Goal: Find specific page/section: Find specific page/section

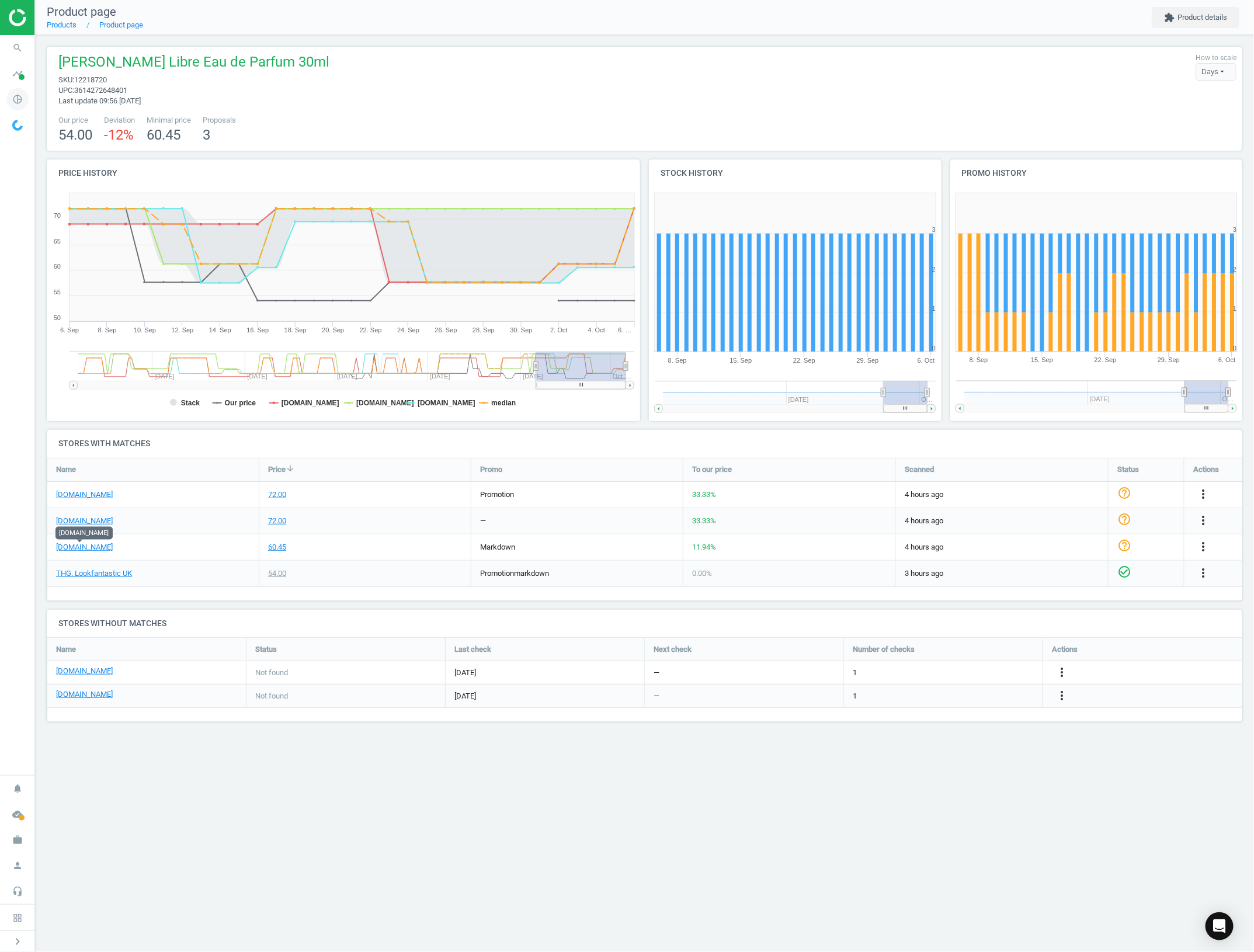
click at [12, 106] on icon "pie_chart_outlined" at bounding box center [17, 98] width 22 height 22
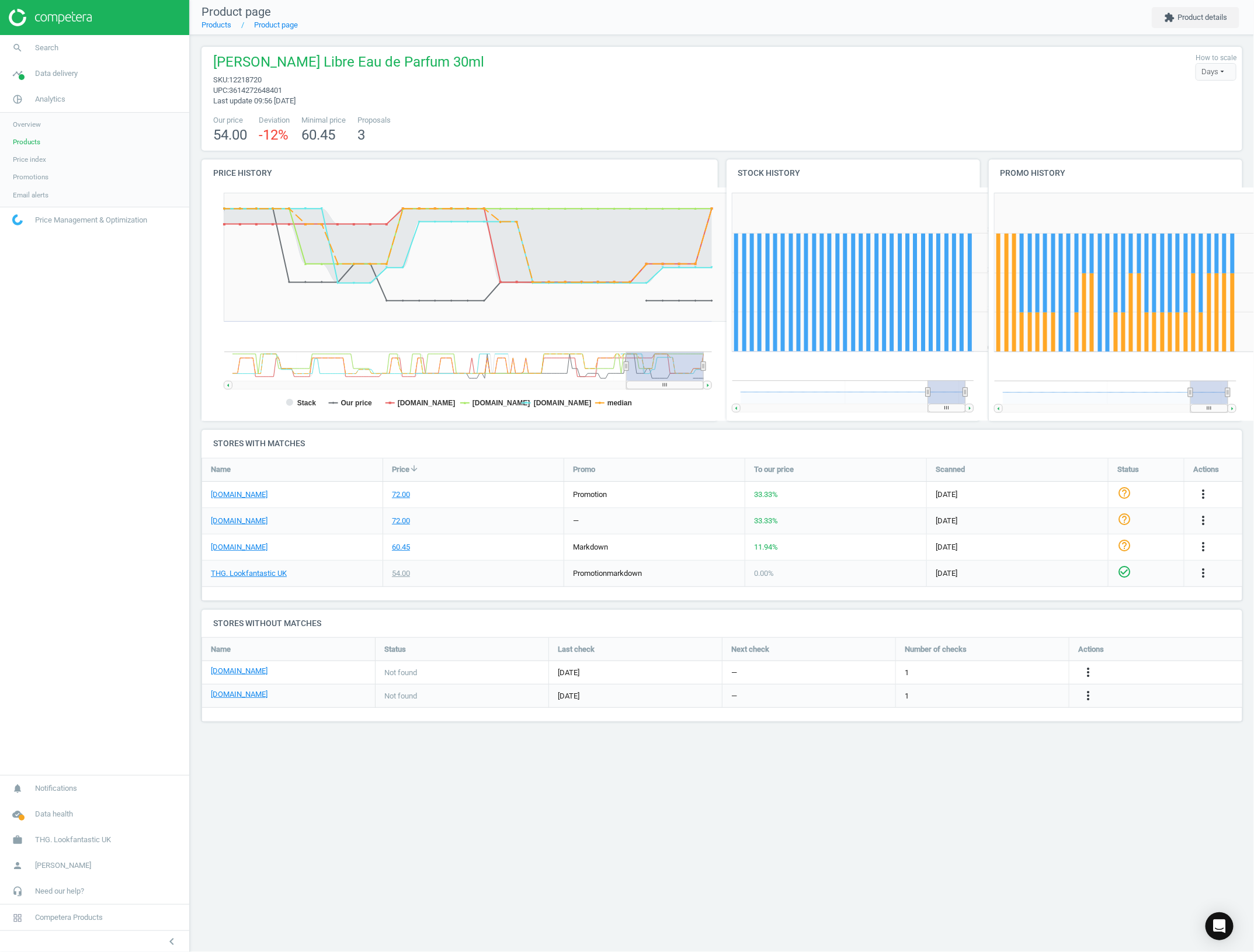
scroll to position [107, 1064]
click at [68, 140] on link "Products" at bounding box center [95, 142] width 189 height 18
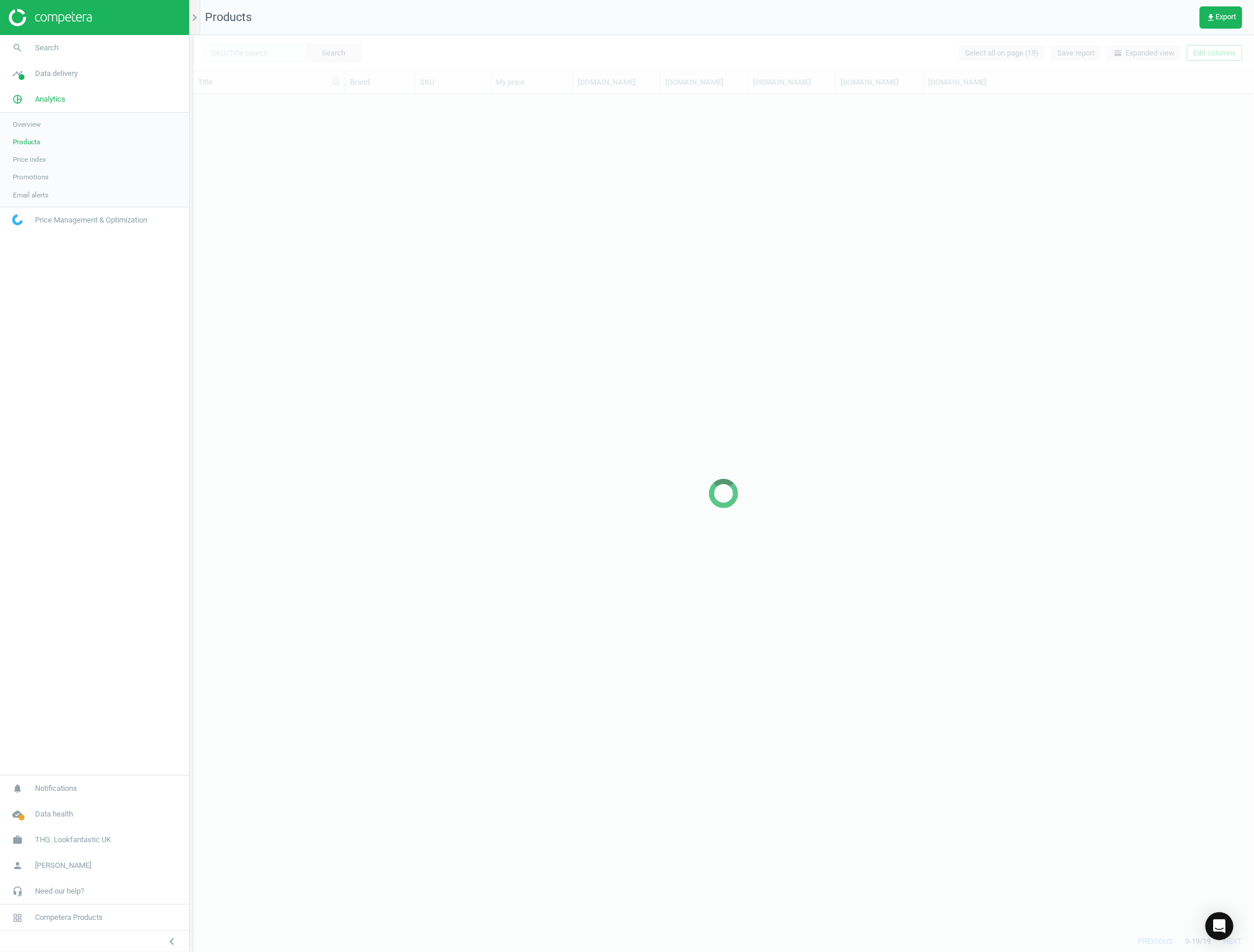
scroll to position [11, 11]
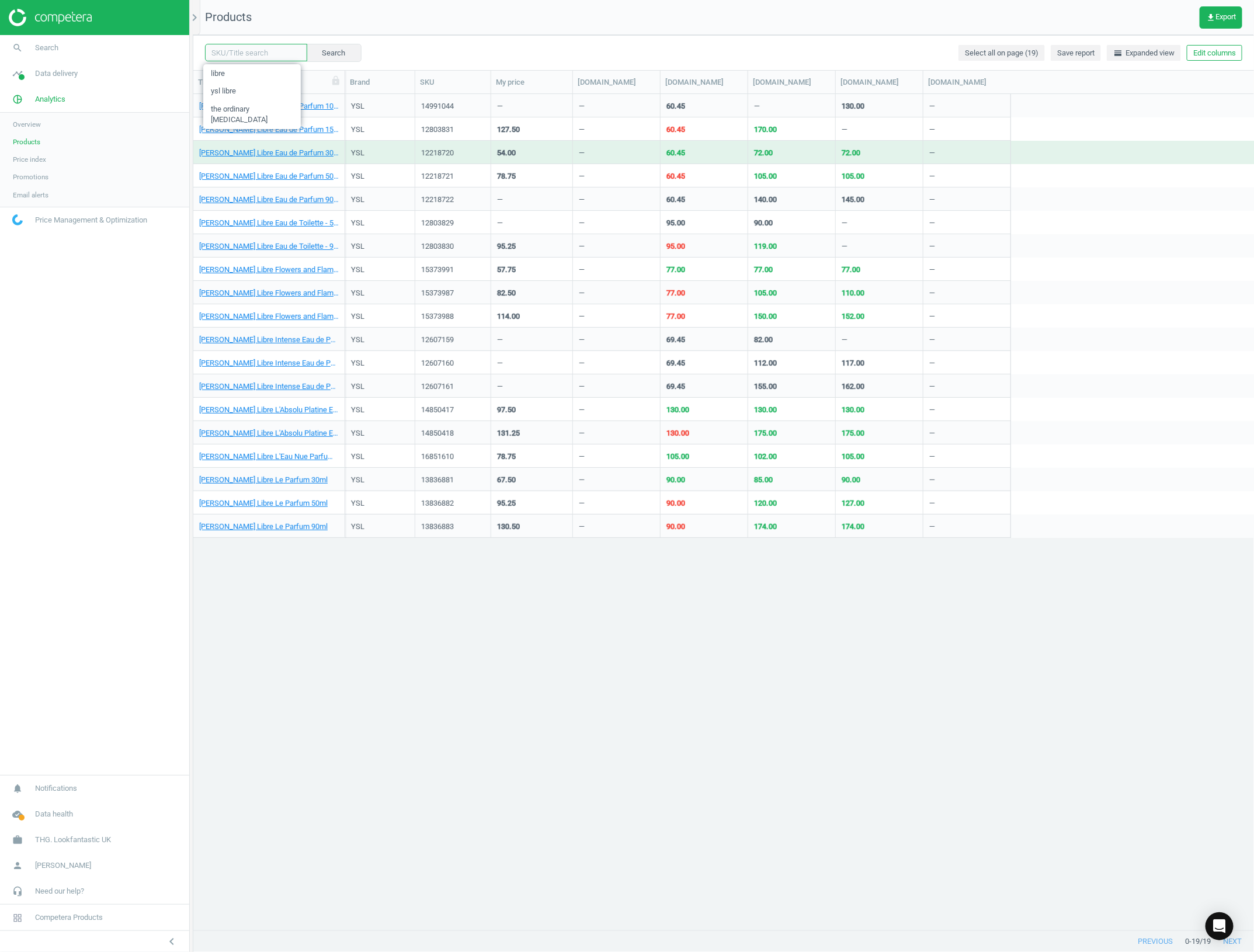
drag, startPoint x: 248, startPoint y: 54, endPoint x: 245, endPoint y: 48, distance: 6.7
click at [248, 54] on input "text" at bounding box center [256, 52] width 102 height 18
type input "moroccanoil"
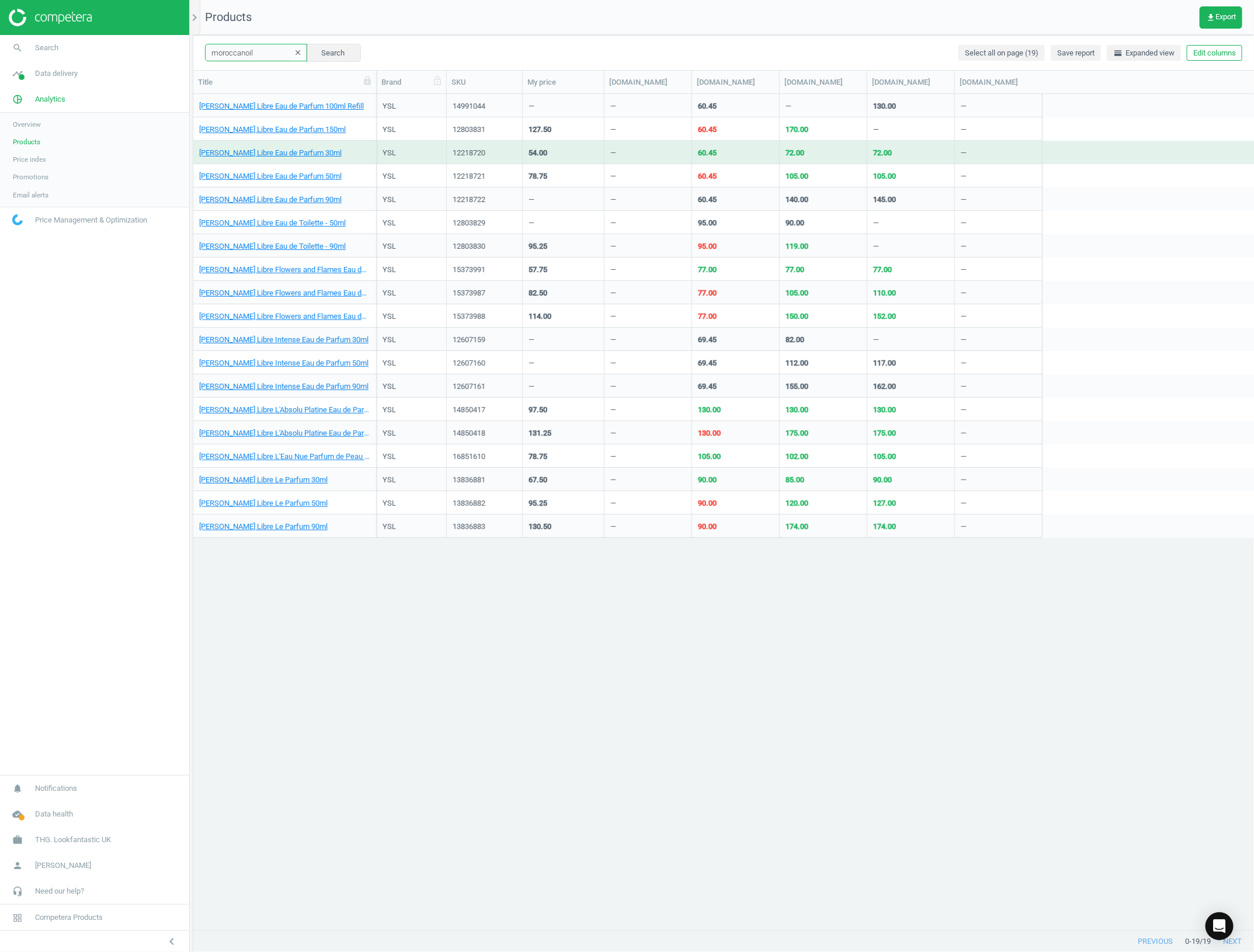
drag, startPoint x: 348, startPoint y: 88, endPoint x: 380, endPoint y: 86, distance: 32.1
click at [380, 86] on div at bounding box center [376, 82] width 11 height 23
click at [320, 44] on button "Search" at bounding box center [333, 52] width 55 height 18
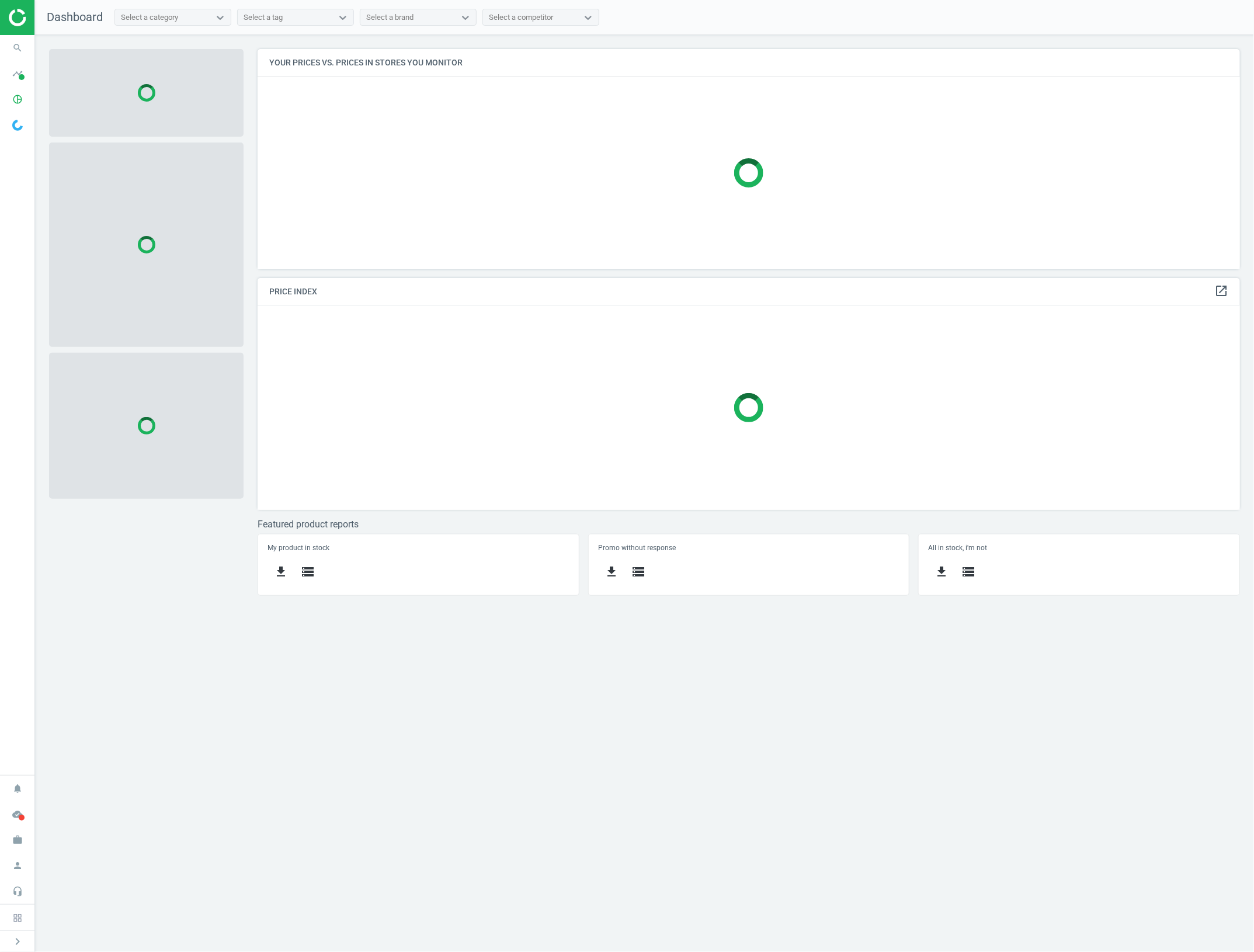
scroll to position [243, 1005]
click at [26, 102] on icon "pie_chart_outlined" at bounding box center [17, 98] width 22 height 22
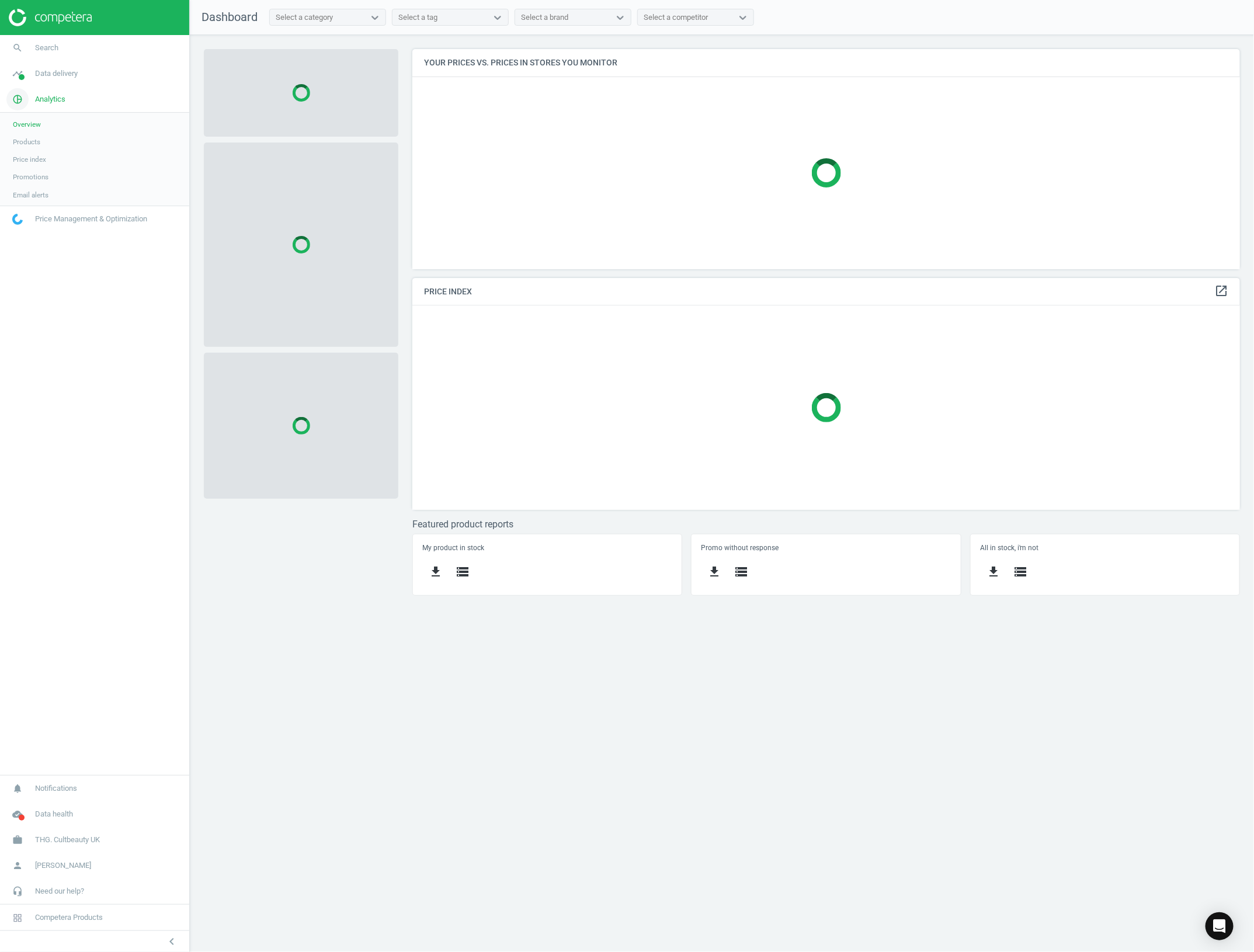
scroll to position [6, 7]
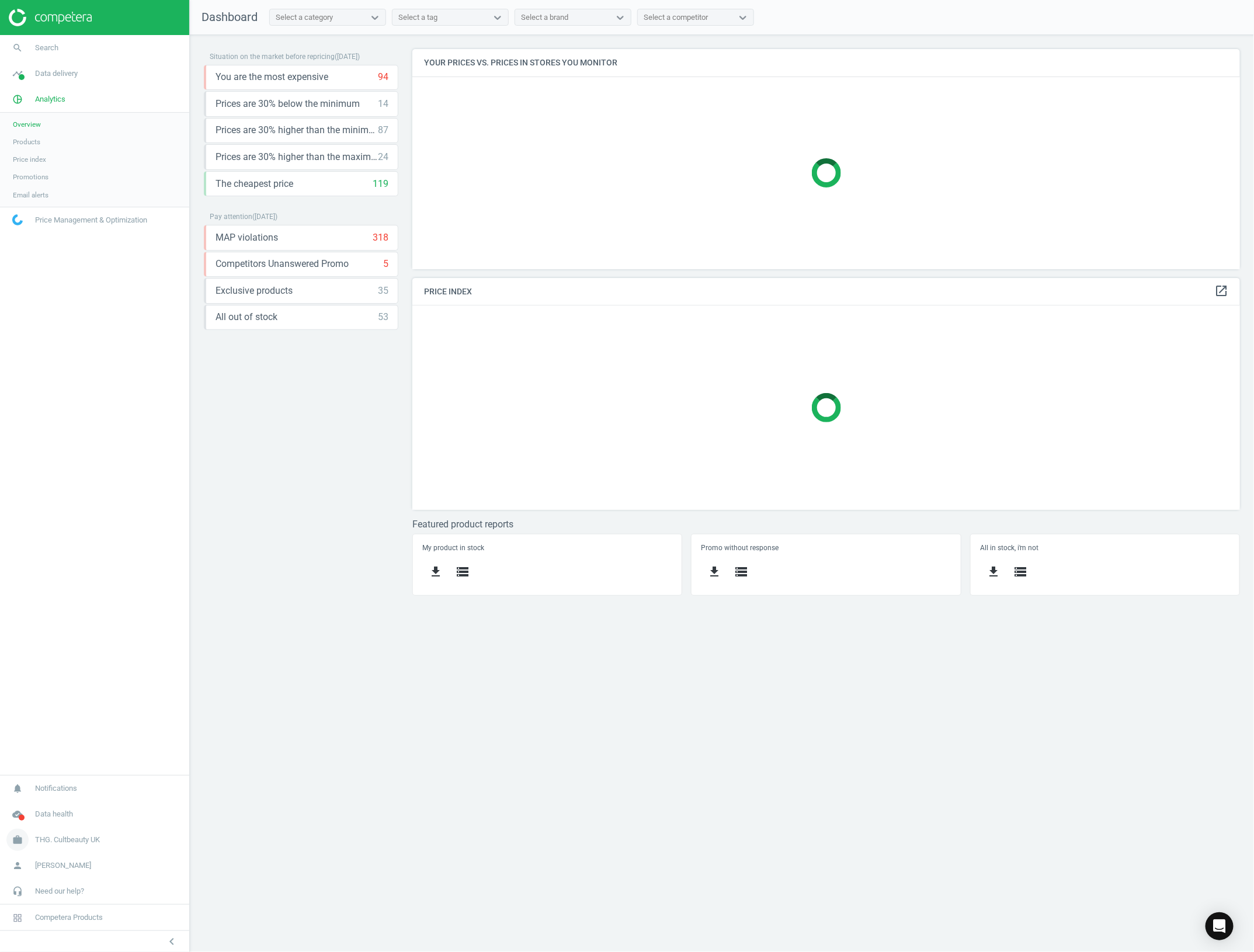
click at [80, 837] on span "THG. Cultbeauty UK" at bounding box center [67, 839] width 64 height 10
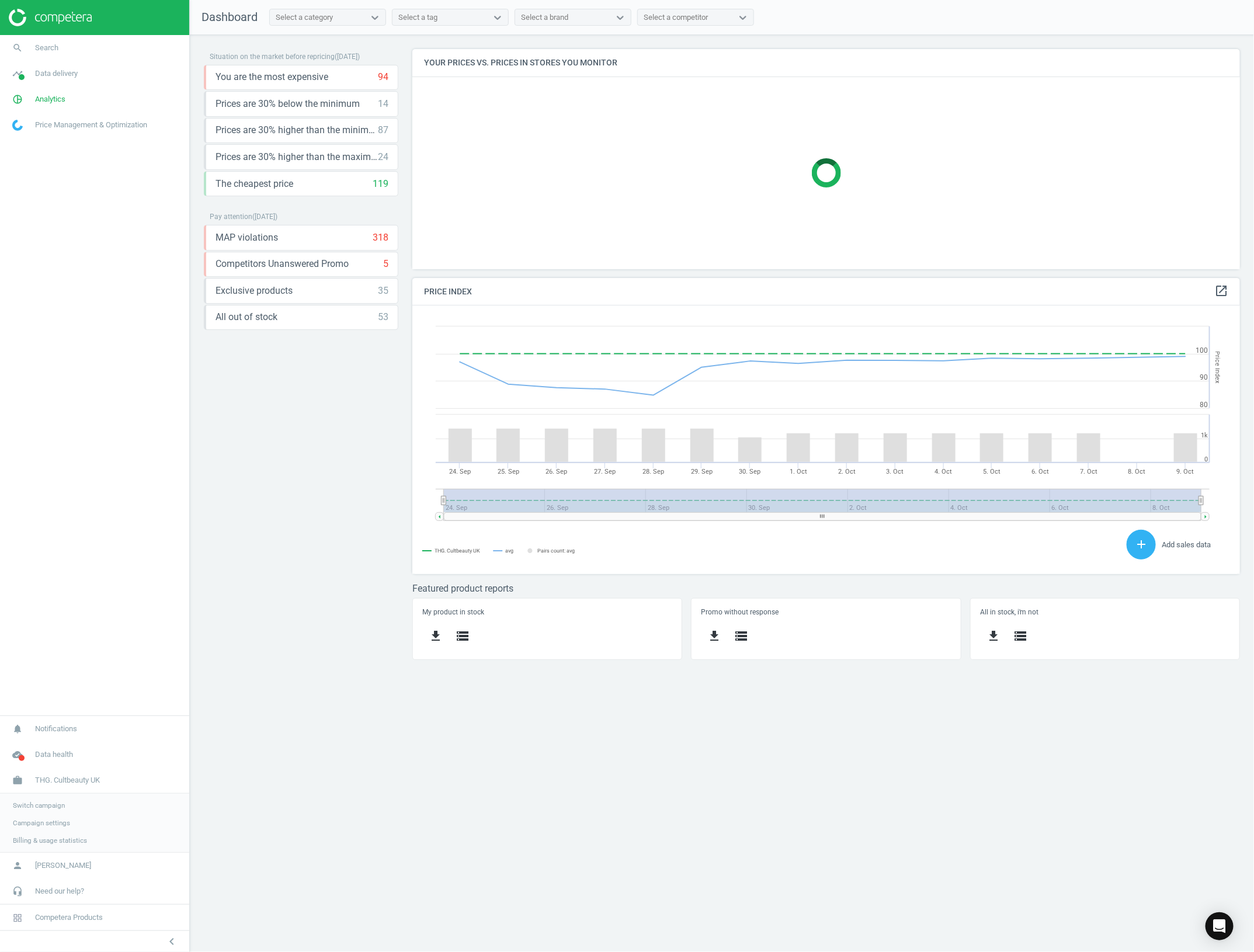
scroll to position [291, 850]
click at [43, 801] on span "Switch campaign" at bounding box center [39, 805] width 52 height 9
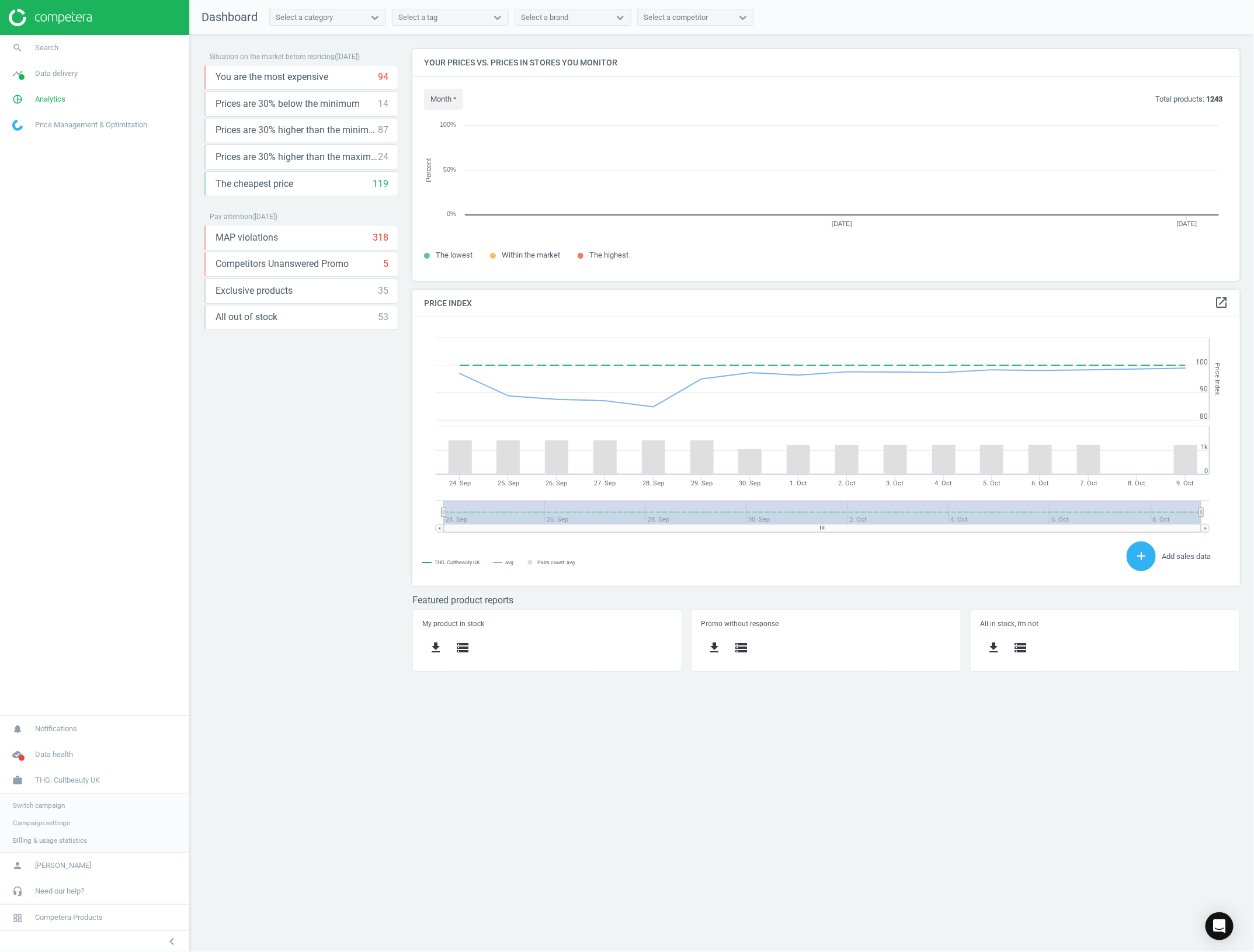
scroll to position [255, 850]
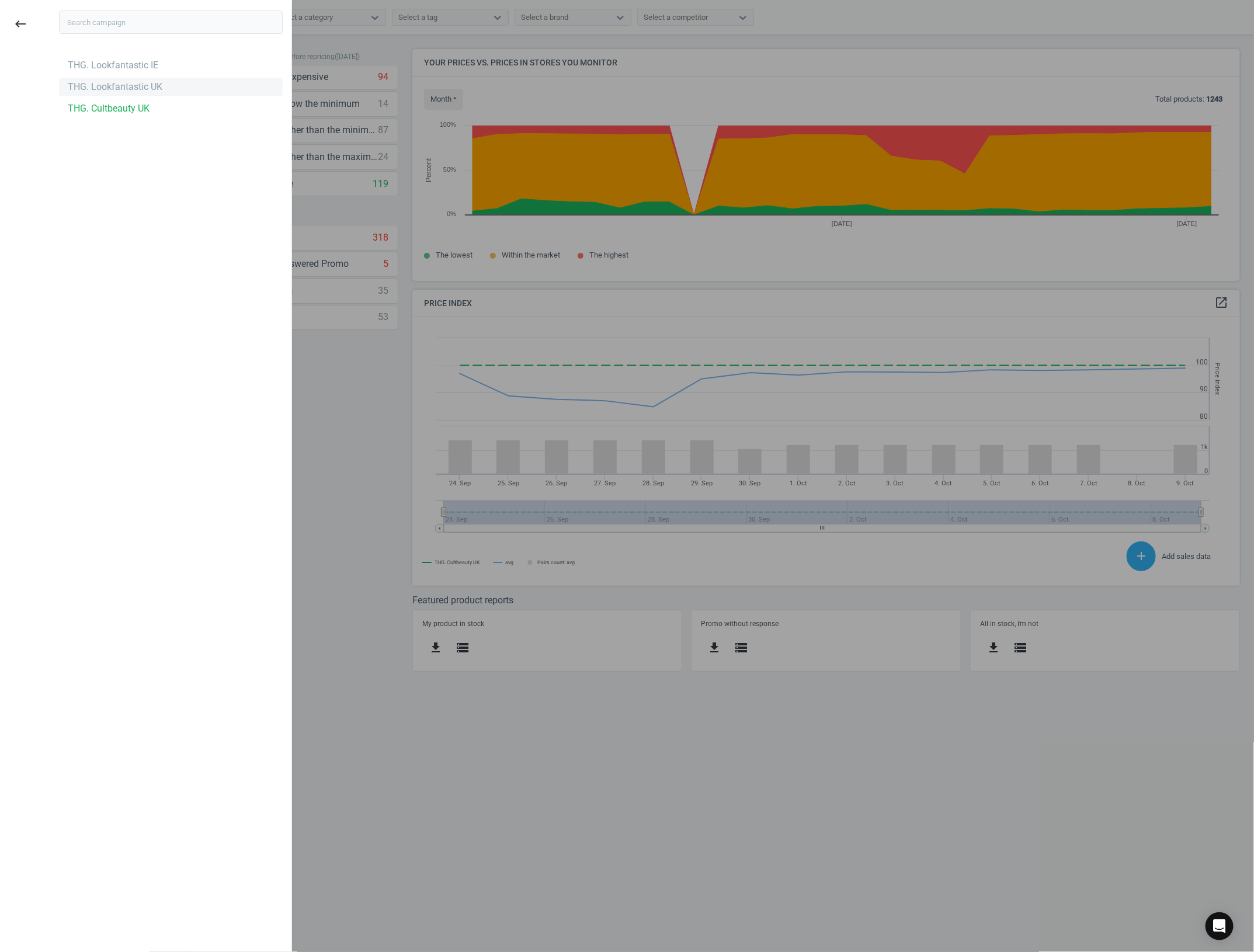
click at [167, 79] on div "THG. Lookfantastic UK" at bounding box center [170, 87] width 223 height 19
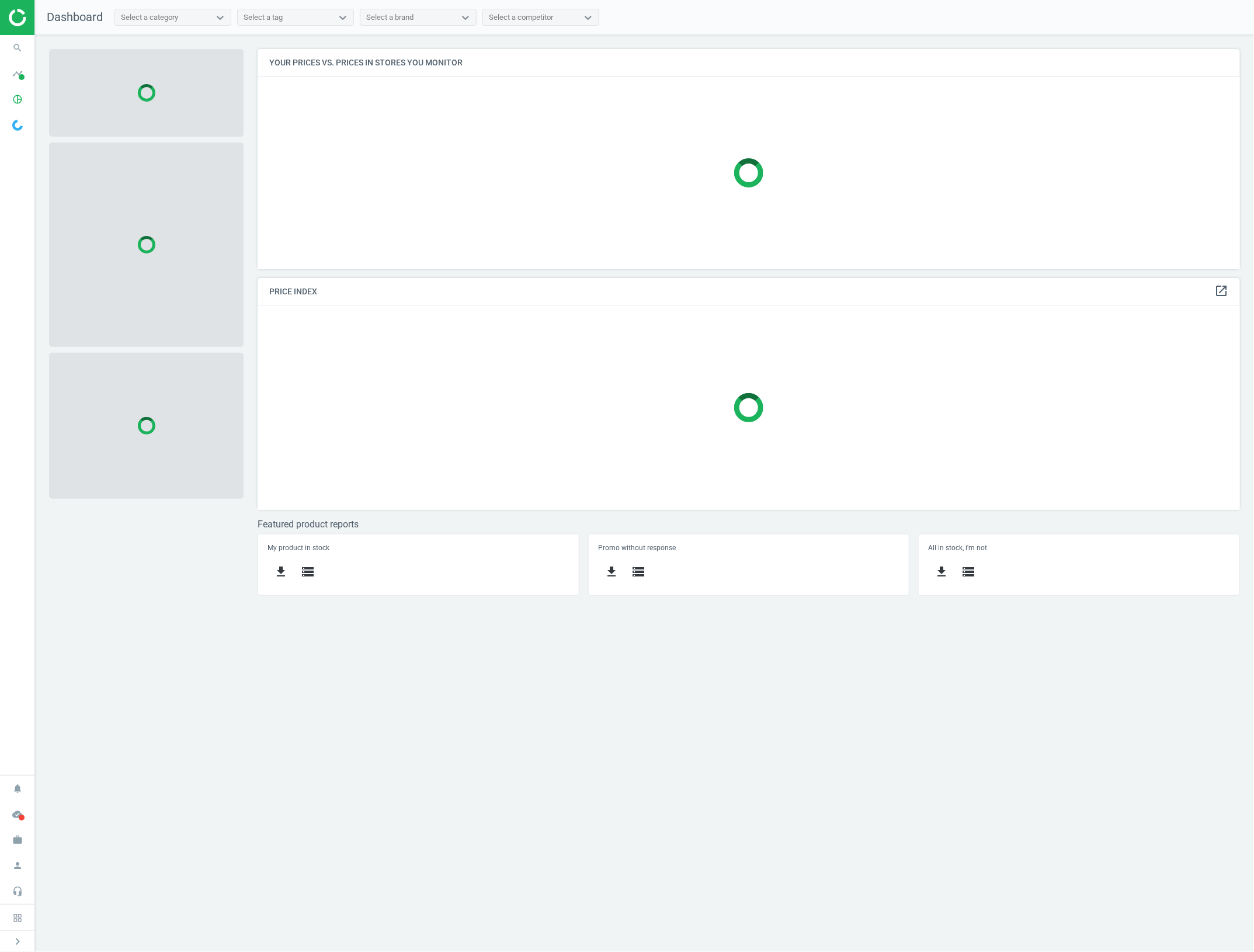
scroll to position [243, 1005]
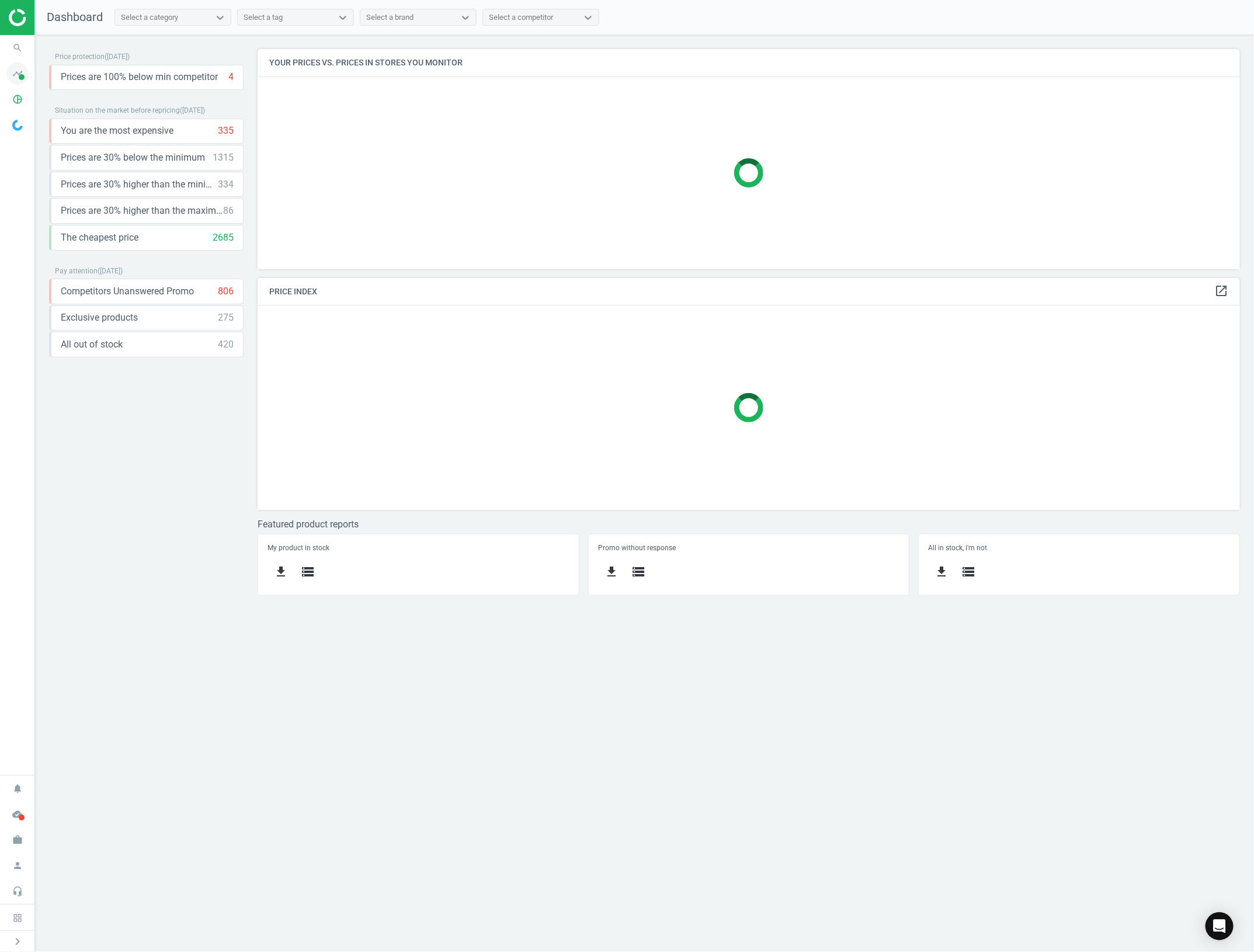
click at [16, 74] on icon "timeline" at bounding box center [17, 73] width 22 height 22
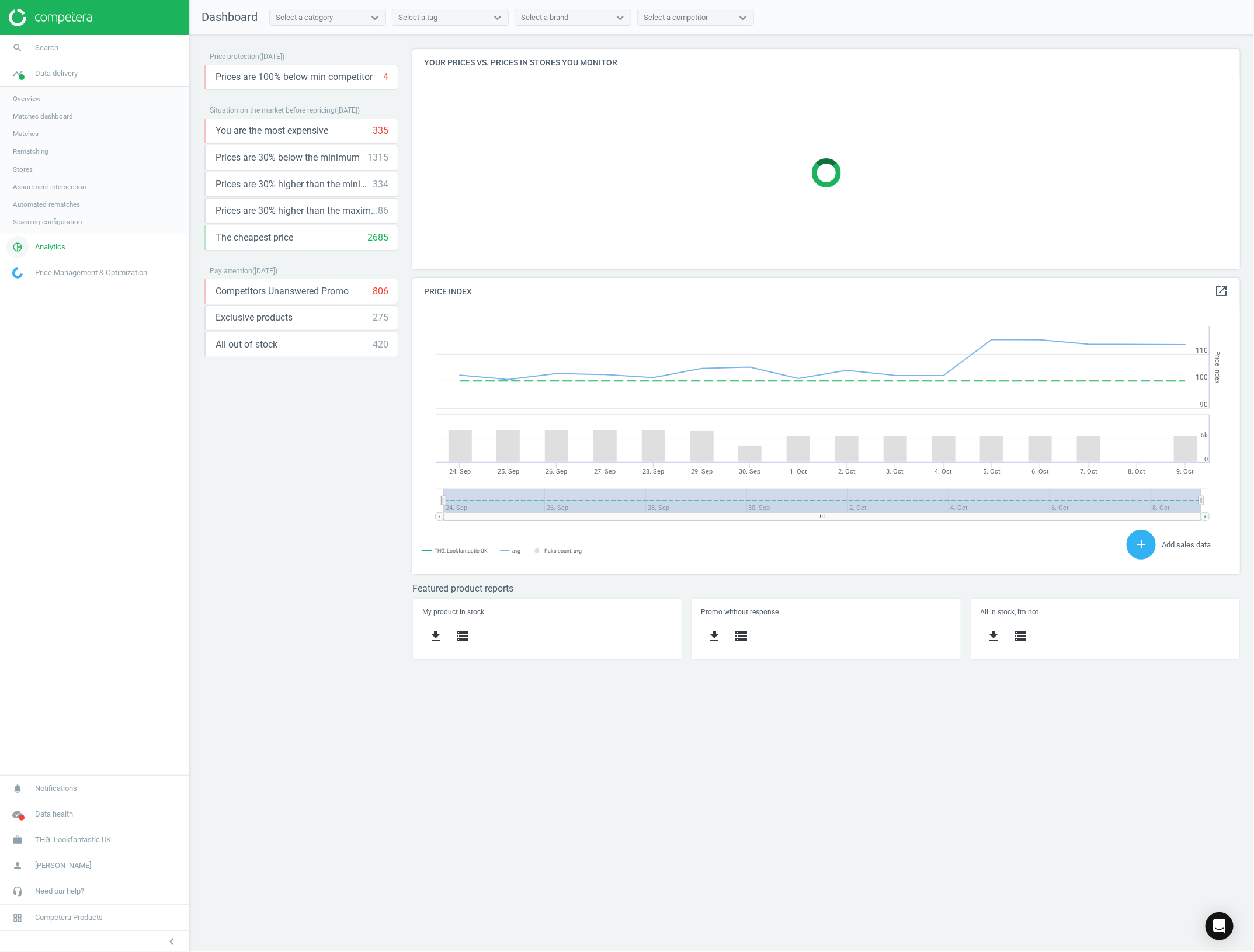
scroll to position [291, 850]
click at [31, 244] on span "pie_chart_outlined" at bounding box center [17, 246] width 35 height 26
click at [26, 144] on span "Products" at bounding box center [26, 142] width 27 height 9
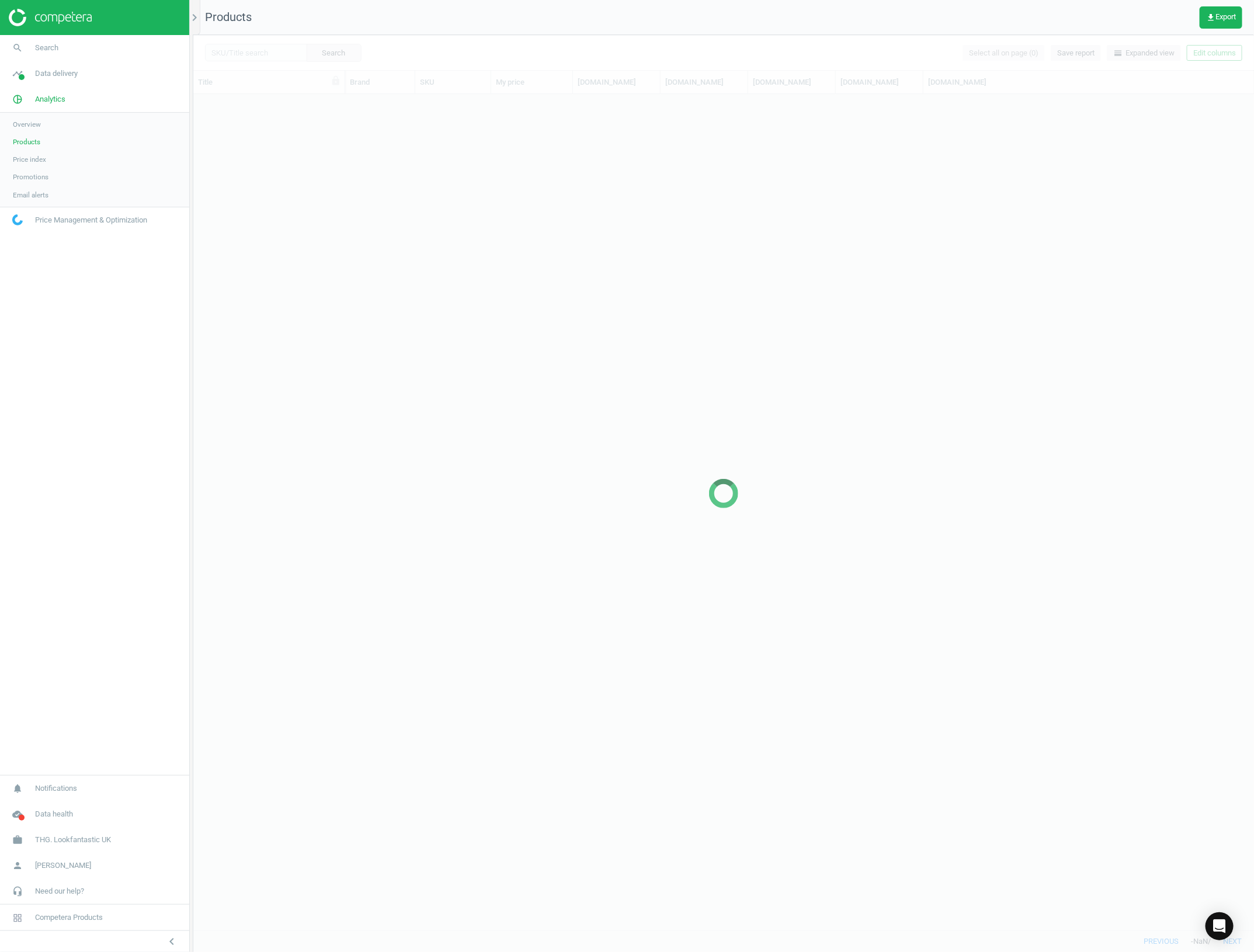
scroll to position [824, 1050]
click at [180, 942] on button "chevron_left" at bounding box center [171, 942] width 29 height 15
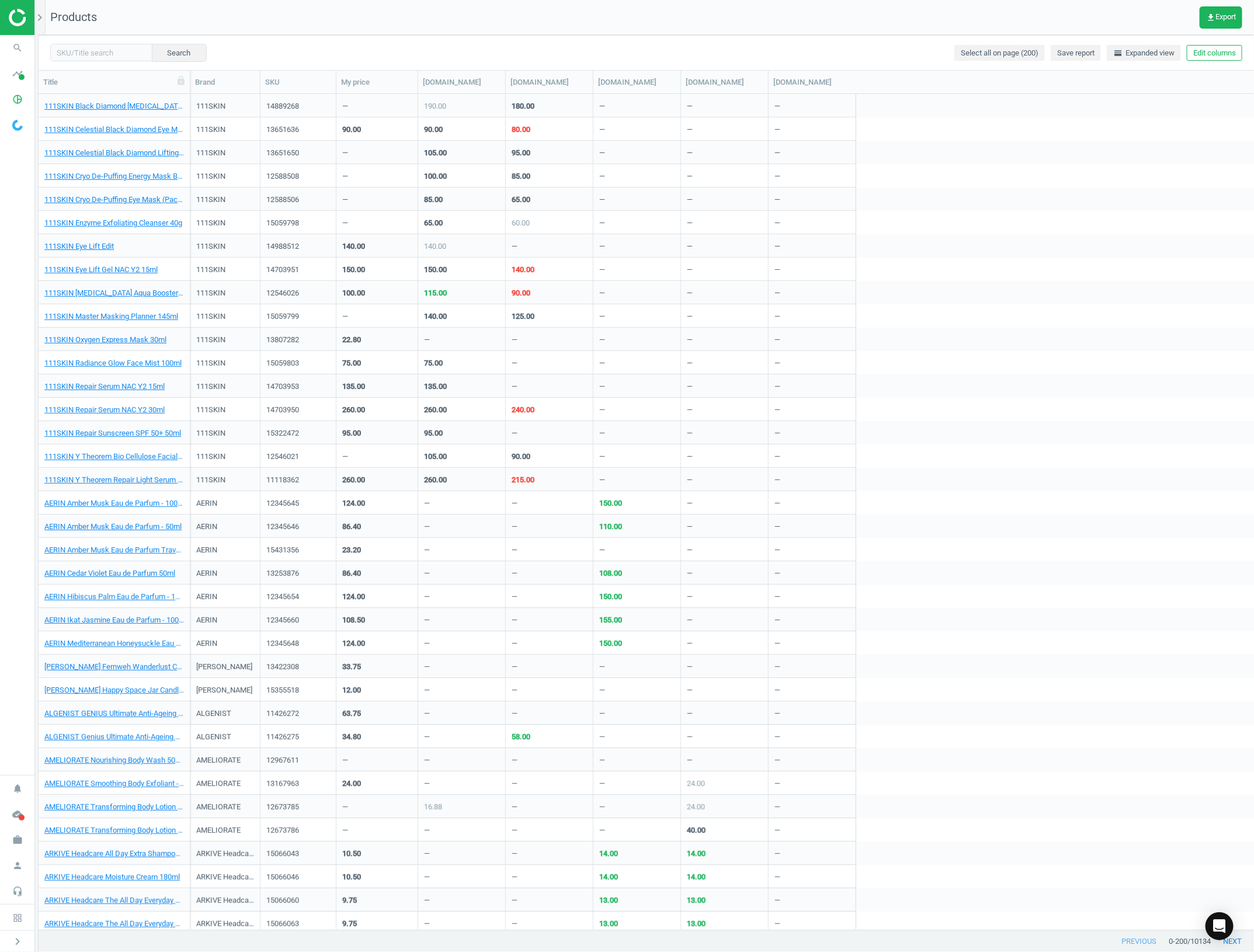
scroll to position [824, 1204]
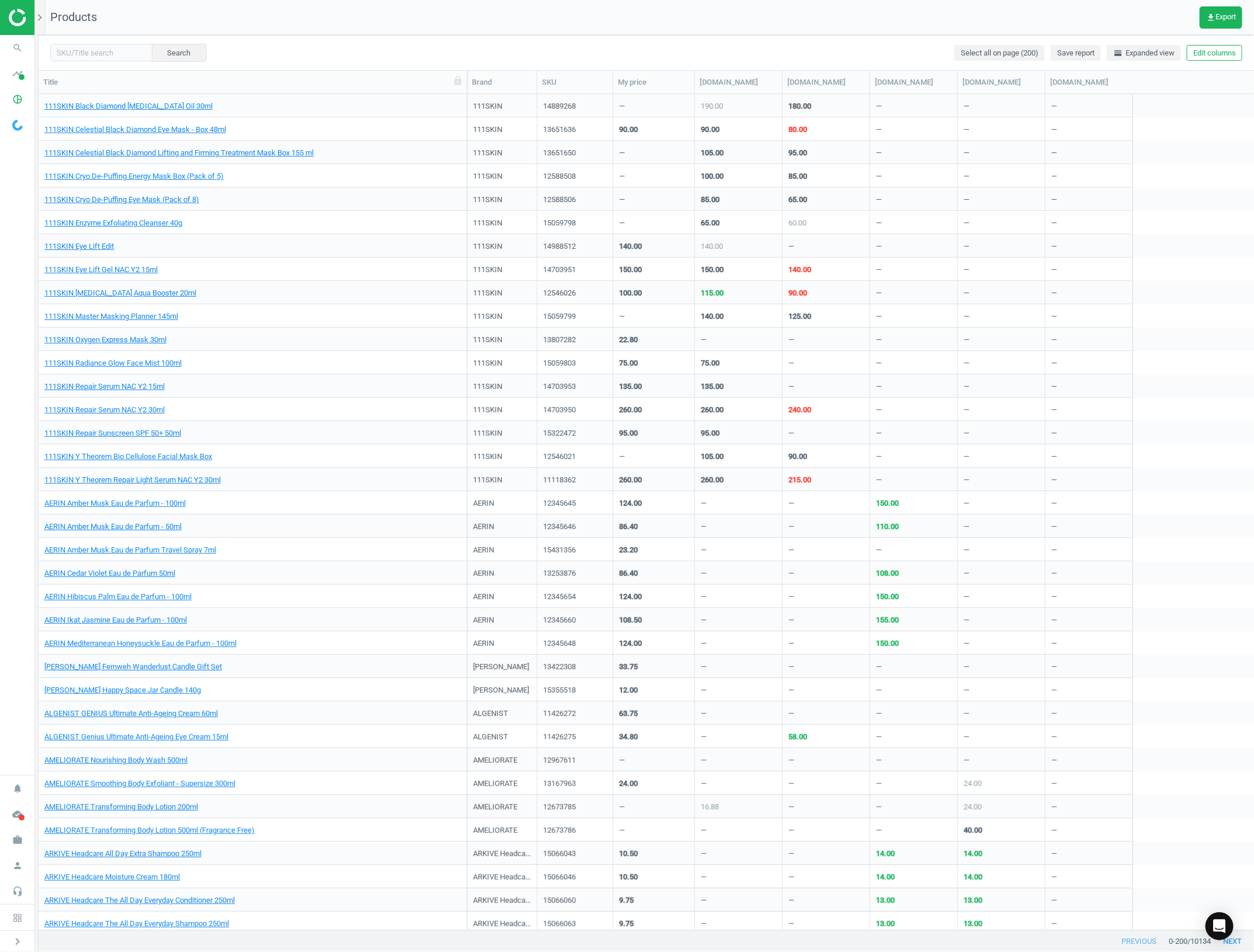
drag, startPoint x: 194, startPoint y: 74, endPoint x: 346, endPoint y: 100, distance: 154.2
click at [463, 103] on div "Title Brand SKU My price [DOMAIN_NAME] [DOMAIN_NAME] [DOMAIN_NAME] [DOMAIN_NAME…" at bounding box center [646, 501] width 1215 height 860
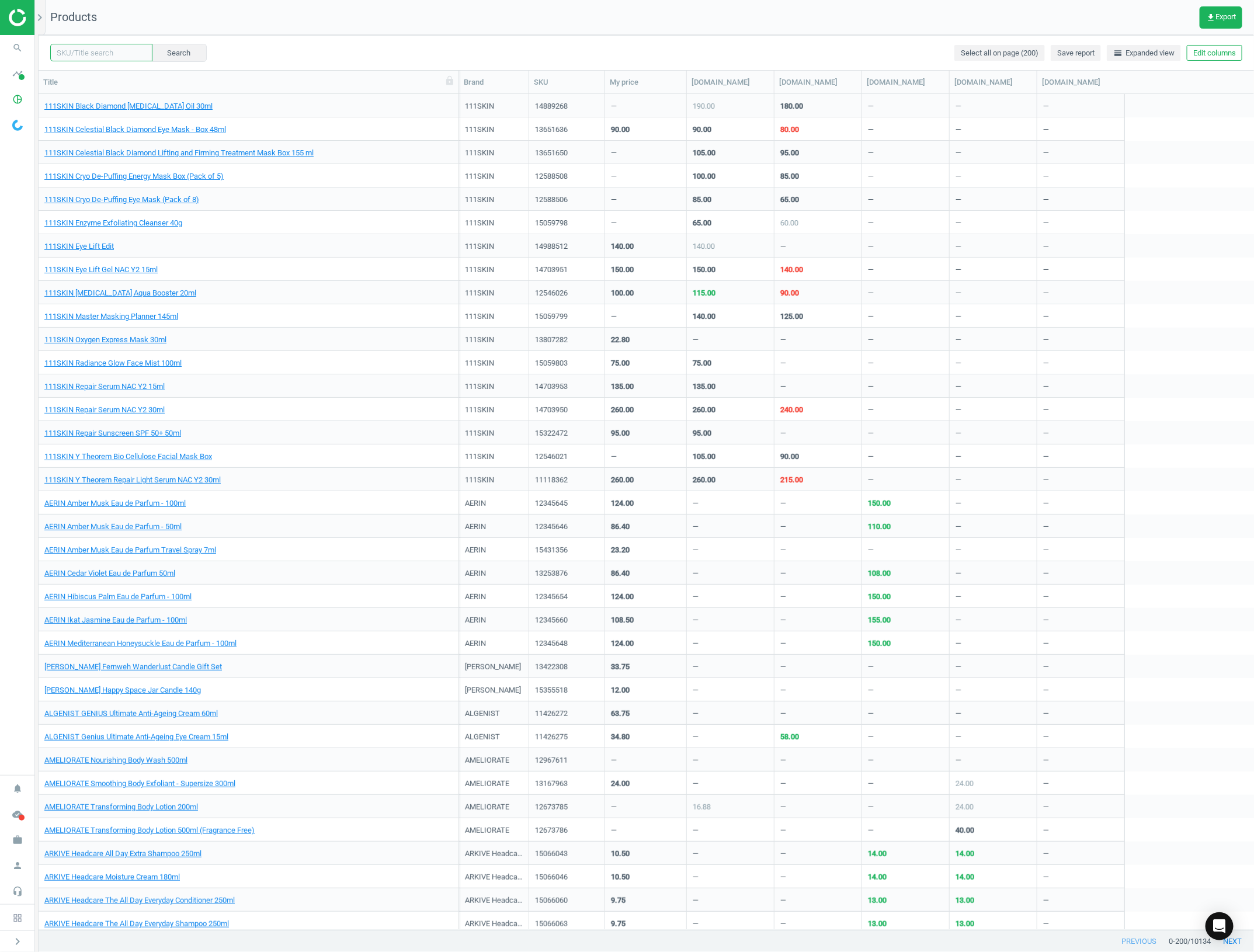
click at [115, 47] on input "text" at bounding box center [101, 52] width 102 height 18
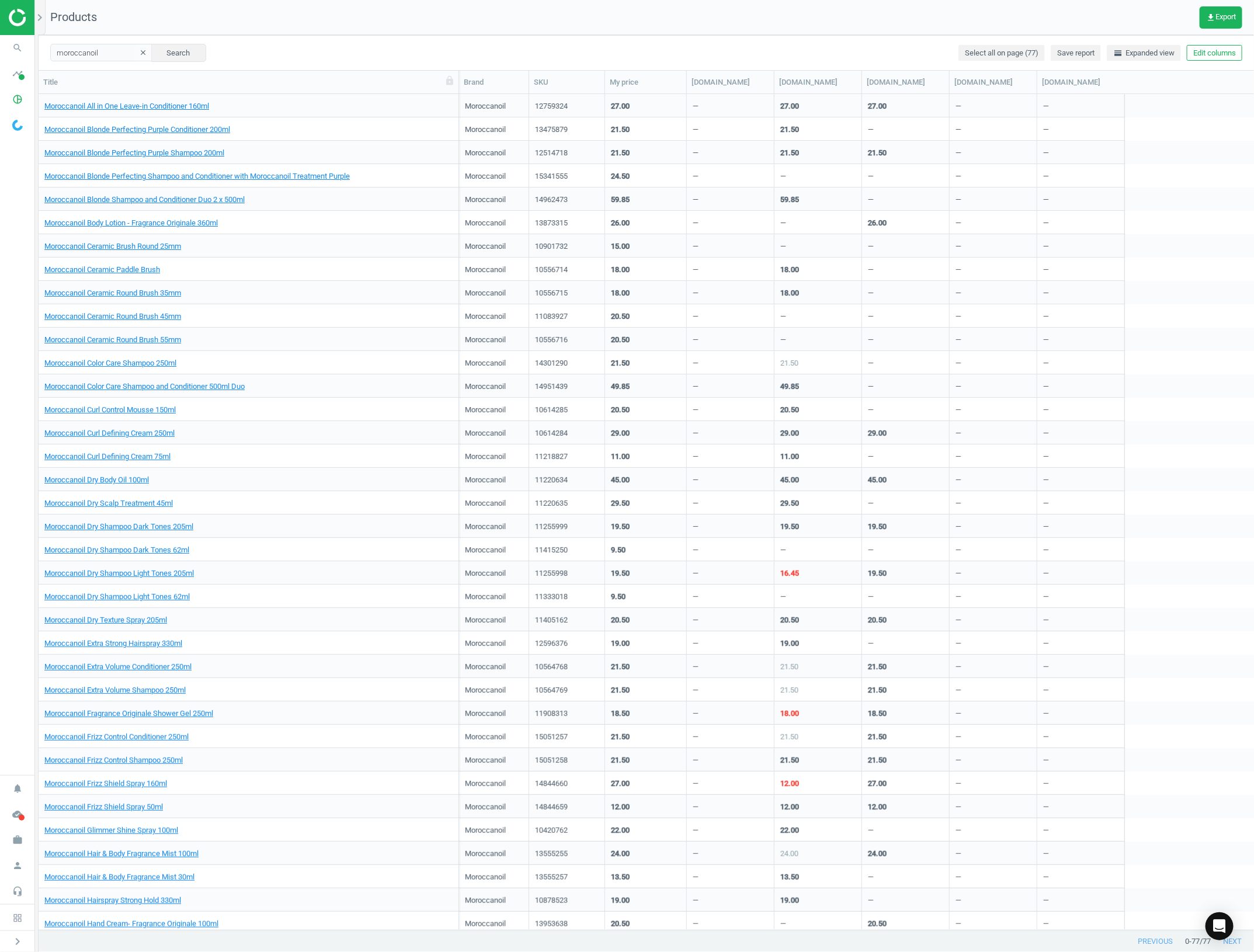
click at [277, 74] on div "Title" at bounding box center [249, 82] width 420 height 23
click at [106, 45] on input "moroccanoil" at bounding box center [101, 52] width 102 height 18
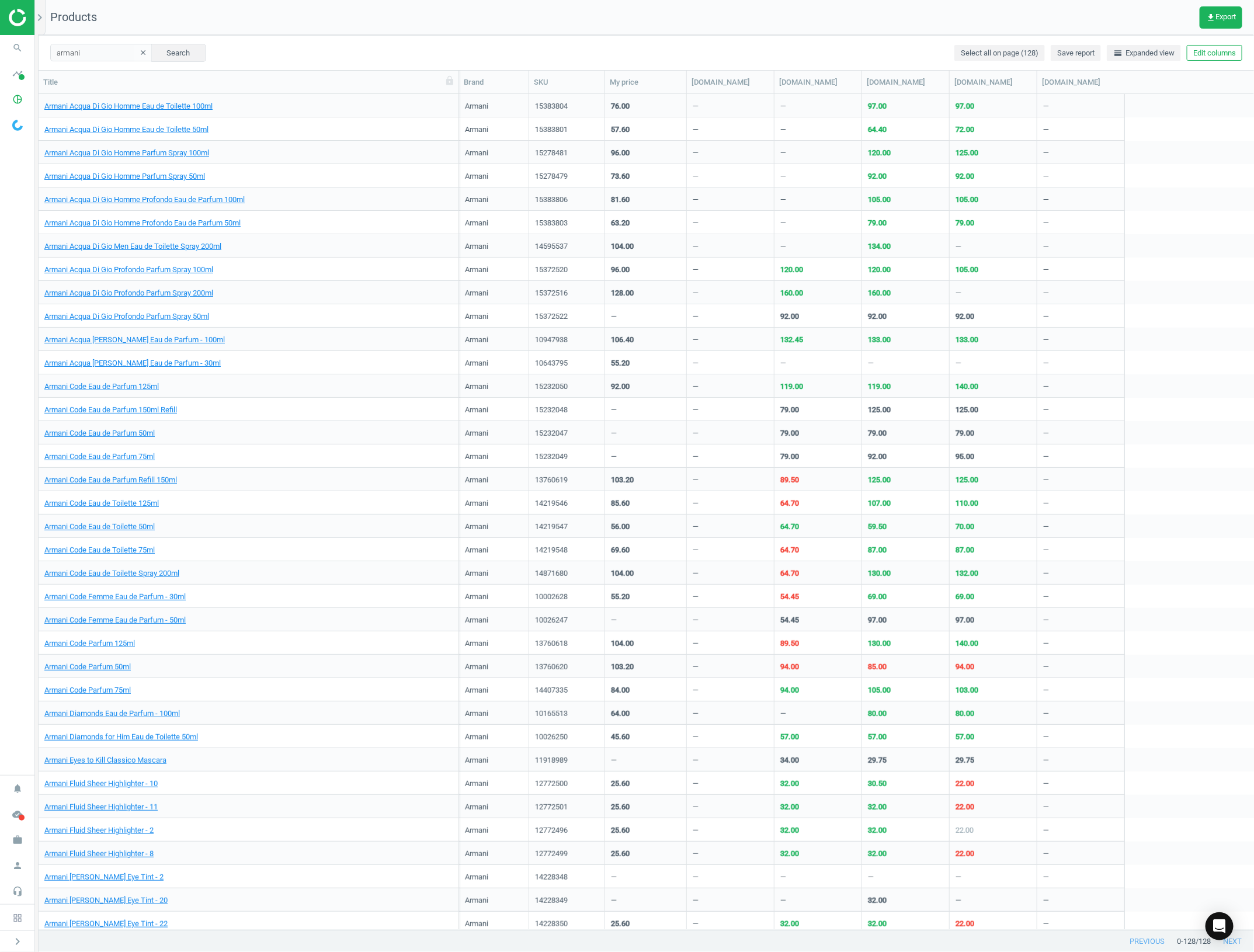
click at [211, 403] on div "Armani Code Eau de Parfum 150ml Refill" at bounding box center [248, 409] width 408 height 21
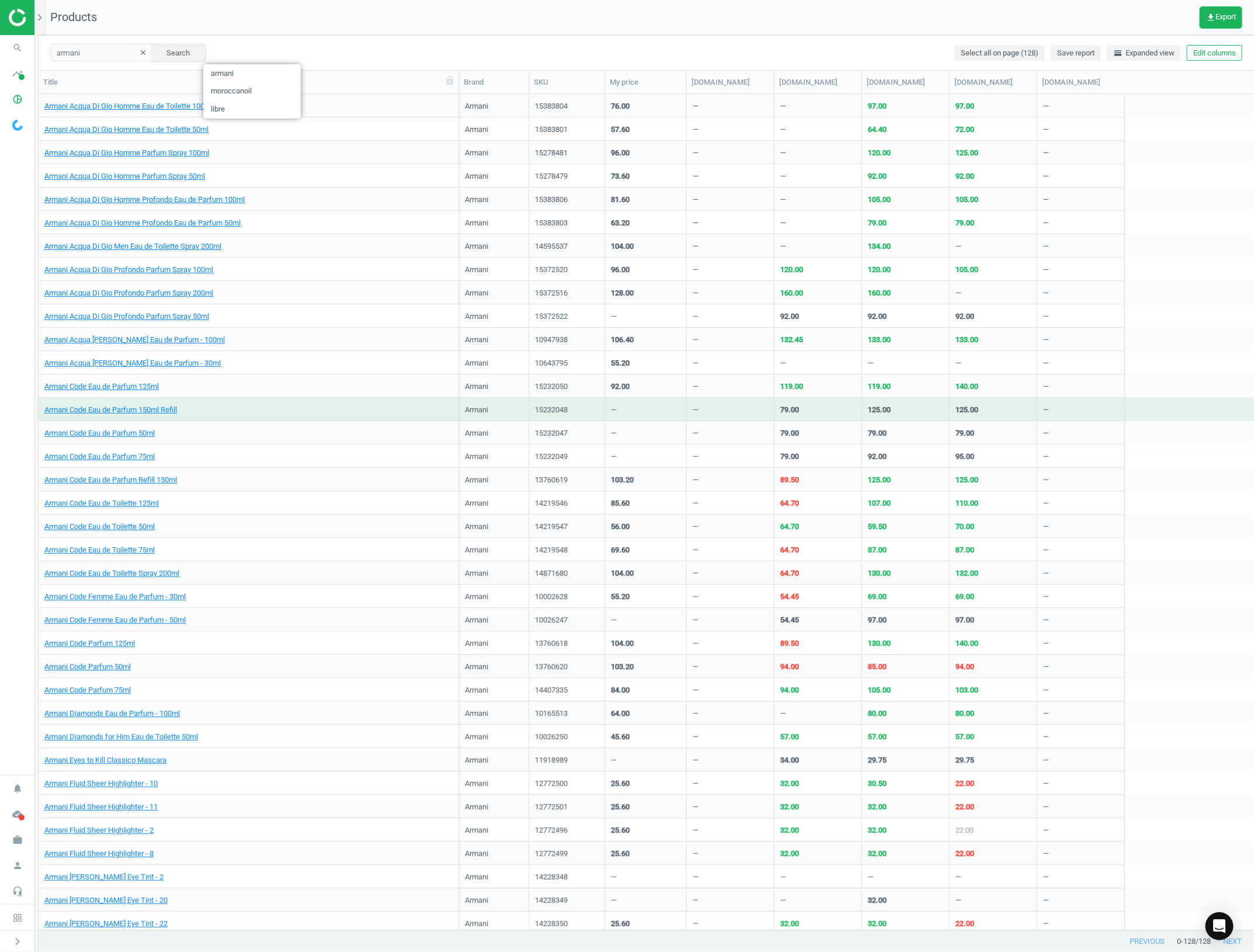
click at [211, 403] on div "Armani Code Eau de Parfum 150ml Refill" at bounding box center [248, 409] width 408 height 21
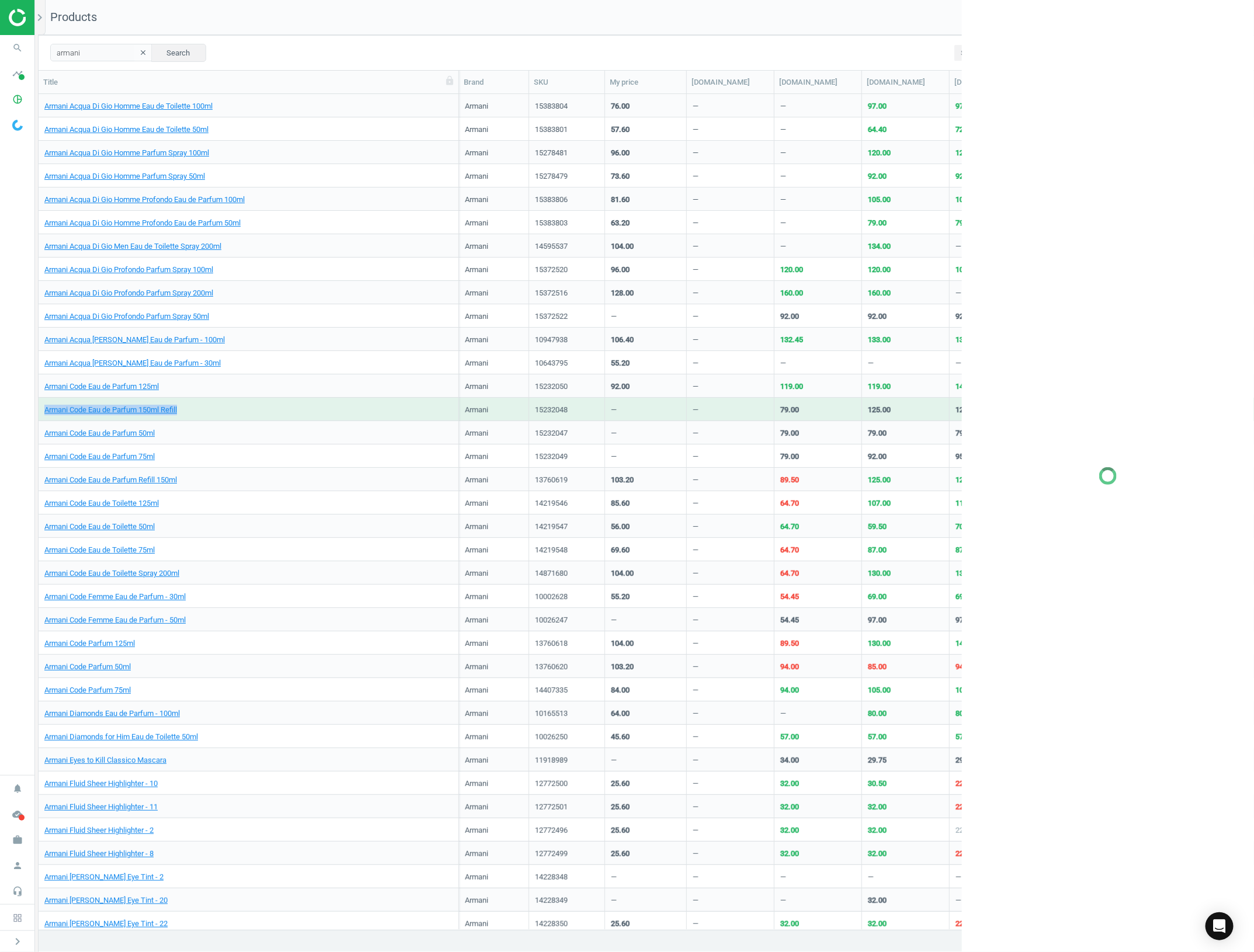
click at [210, 401] on div "Armani Code Eau de Parfum 150ml Refill" at bounding box center [248, 409] width 408 height 21
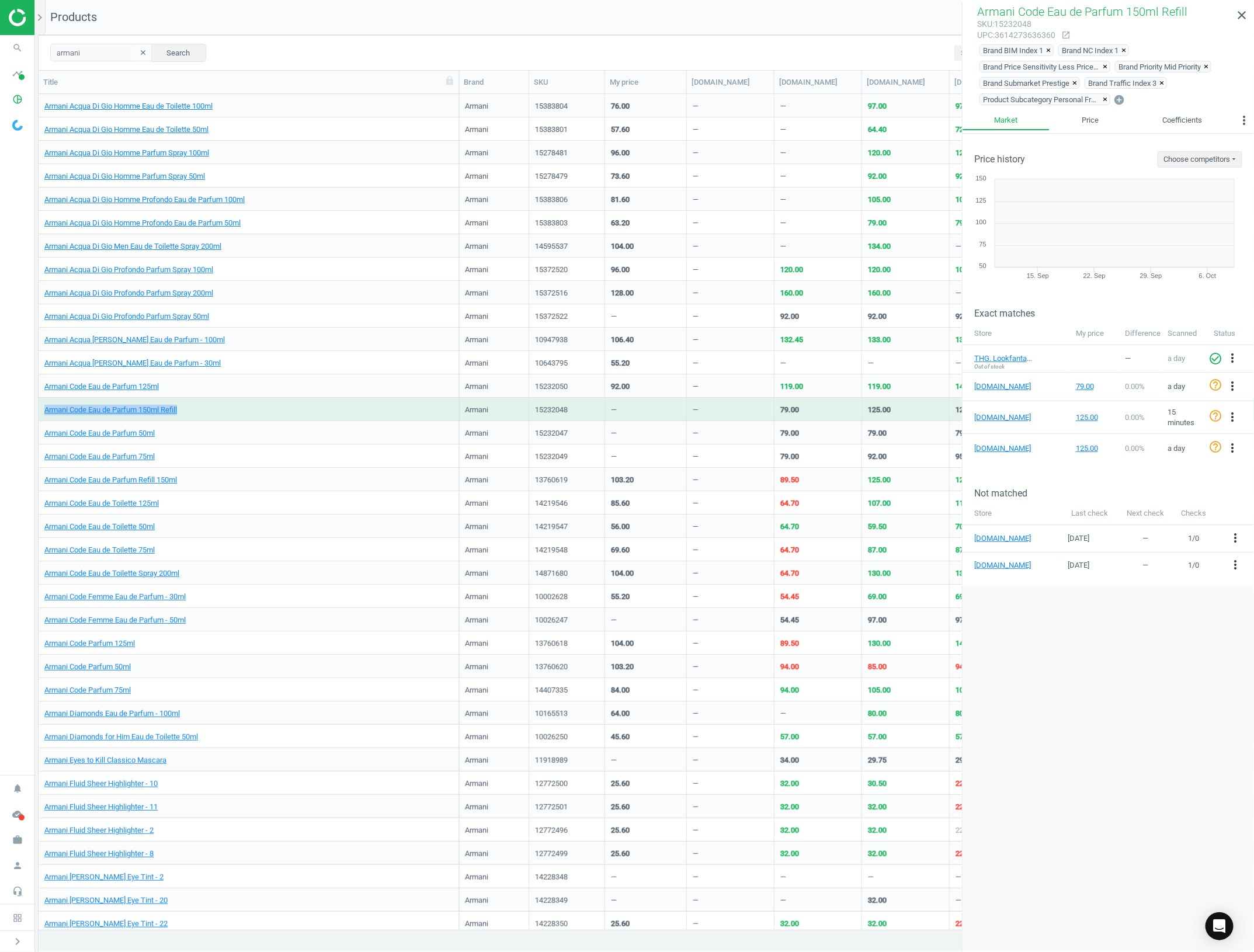
copy link "Armani Code Eau de Parfum 150ml Refill"
click at [115, 53] on input "armani" at bounding box center [101, 52] width 102 height 18
paste input "Armani Code Eau de Parfum 150ml Refill"
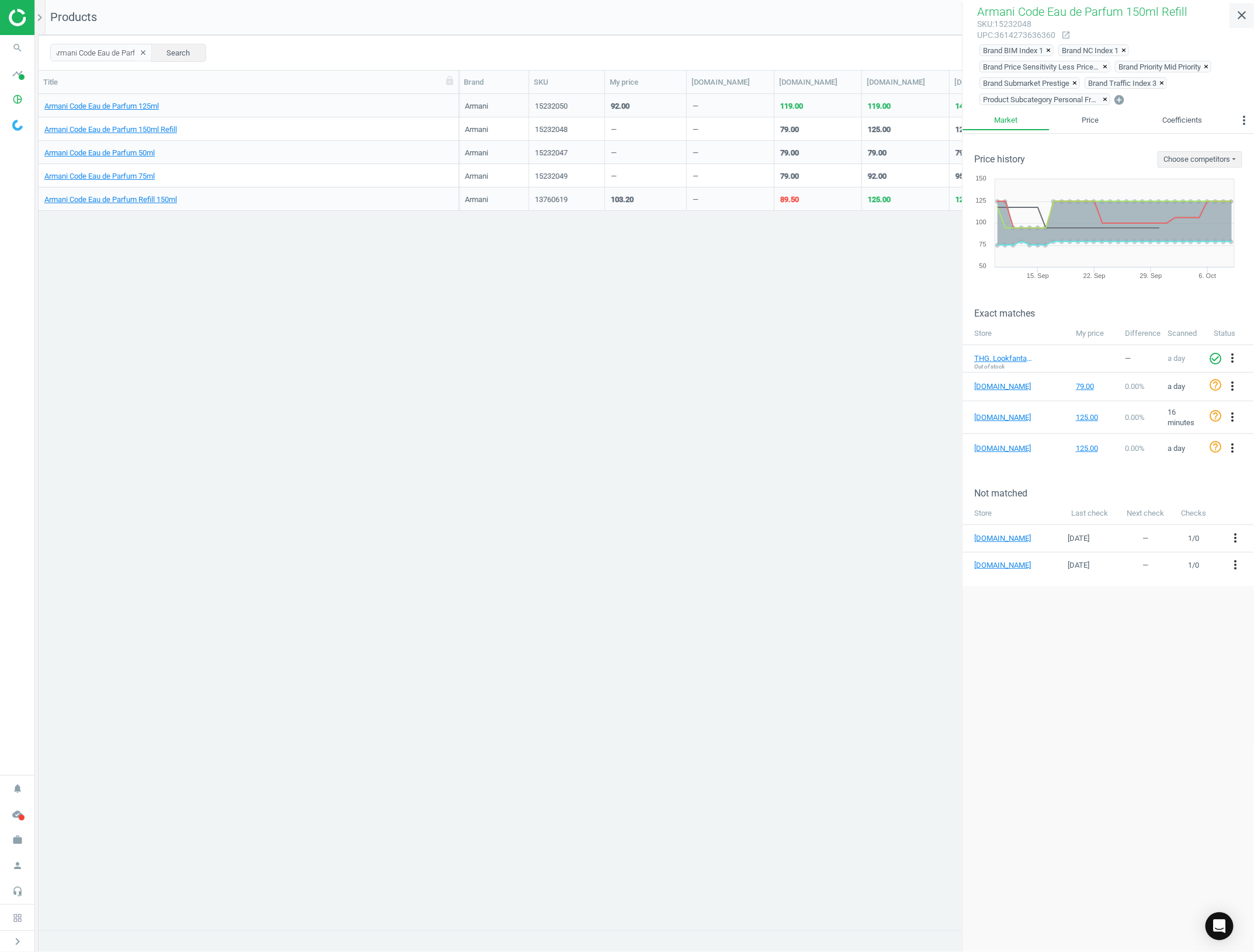
click at [1242, 16] on icon "close" at bounding box center [1241, 15] width 14 height 14
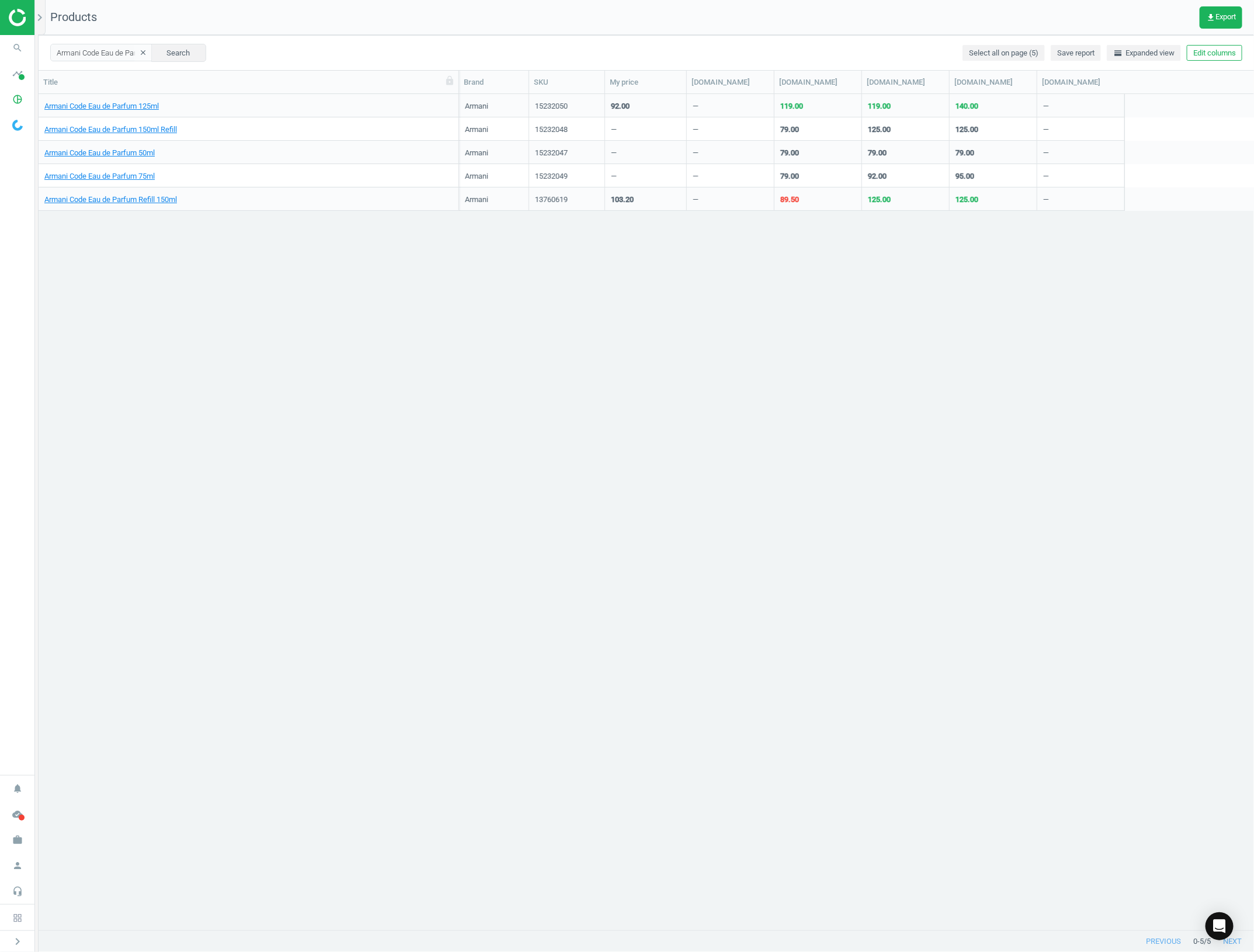
click at [888, 307] on div "Armani Code Eau de Parfum 125ml Armani 15232050 92.00 — 119.00 119.00 140.00 — …" at bounding box center [646, 511] width 1216 height 835
click at [547, 418] on div "Armani Code Eau de Parfum 125ml Armani 15232050 92.00 — 119.00 119.00 140.00 — …" at bounding box center [646, 511] width 1216 height 835
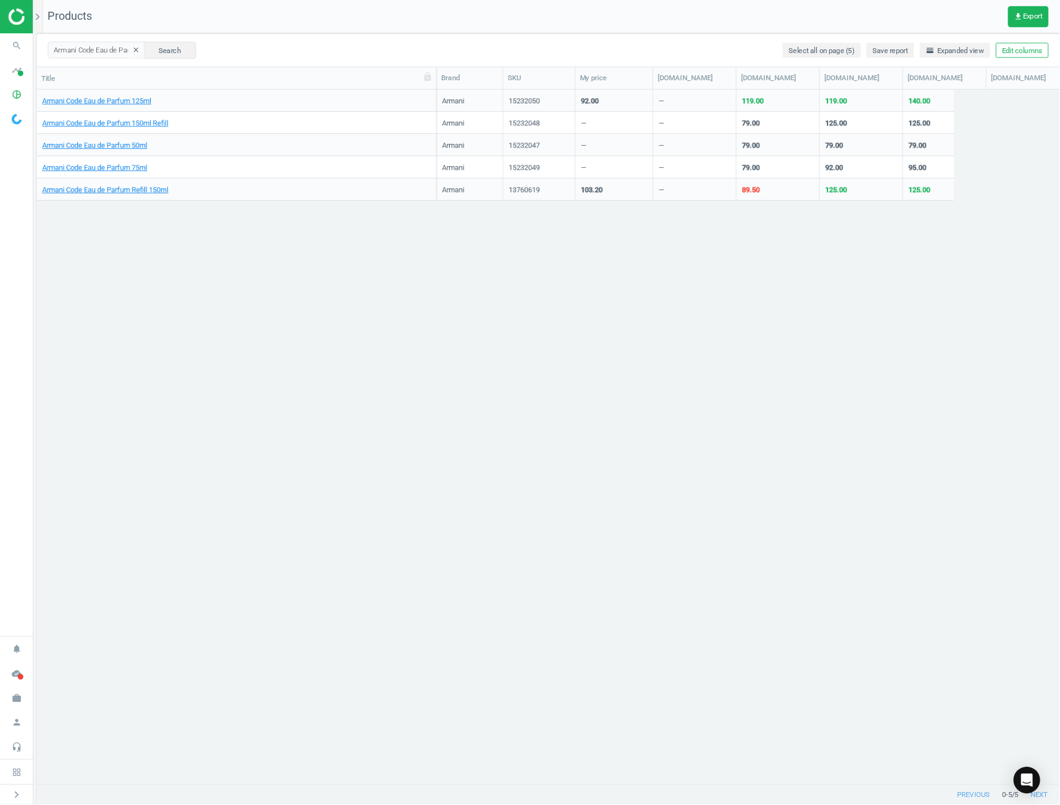
scroll to position [663, 1010]
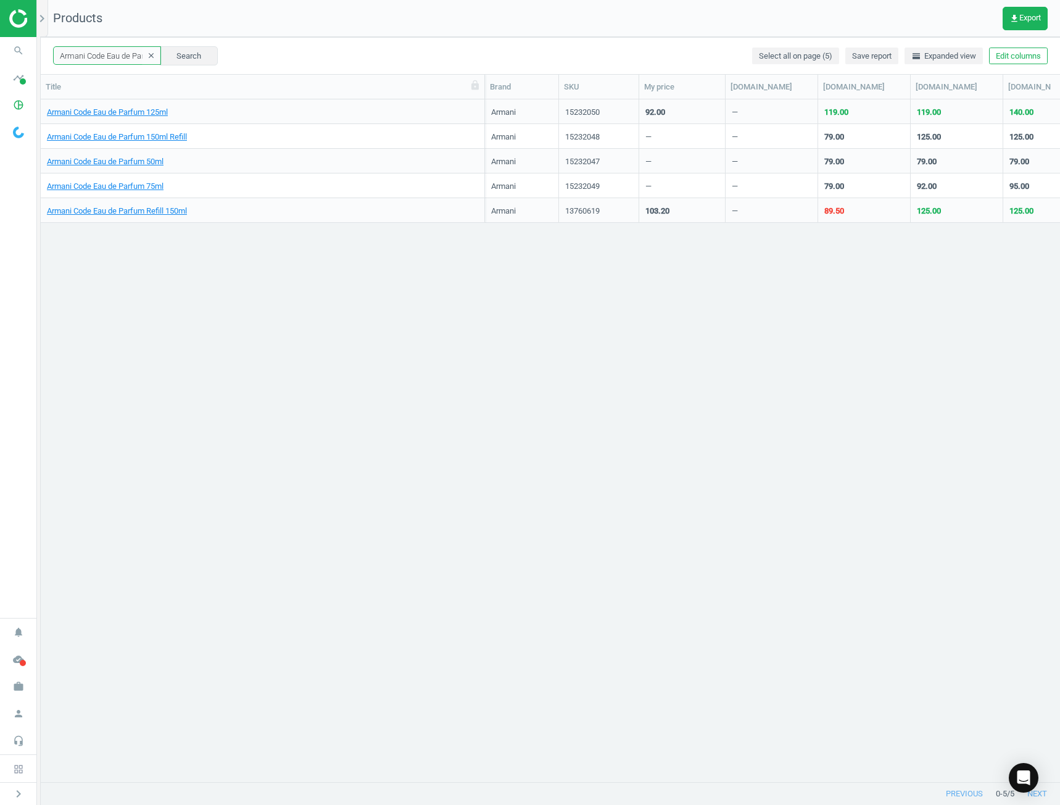
click at [123, 64] on input "Armani Code Eau de Parfum" at bounding box center [107, 55] width 108 height 19
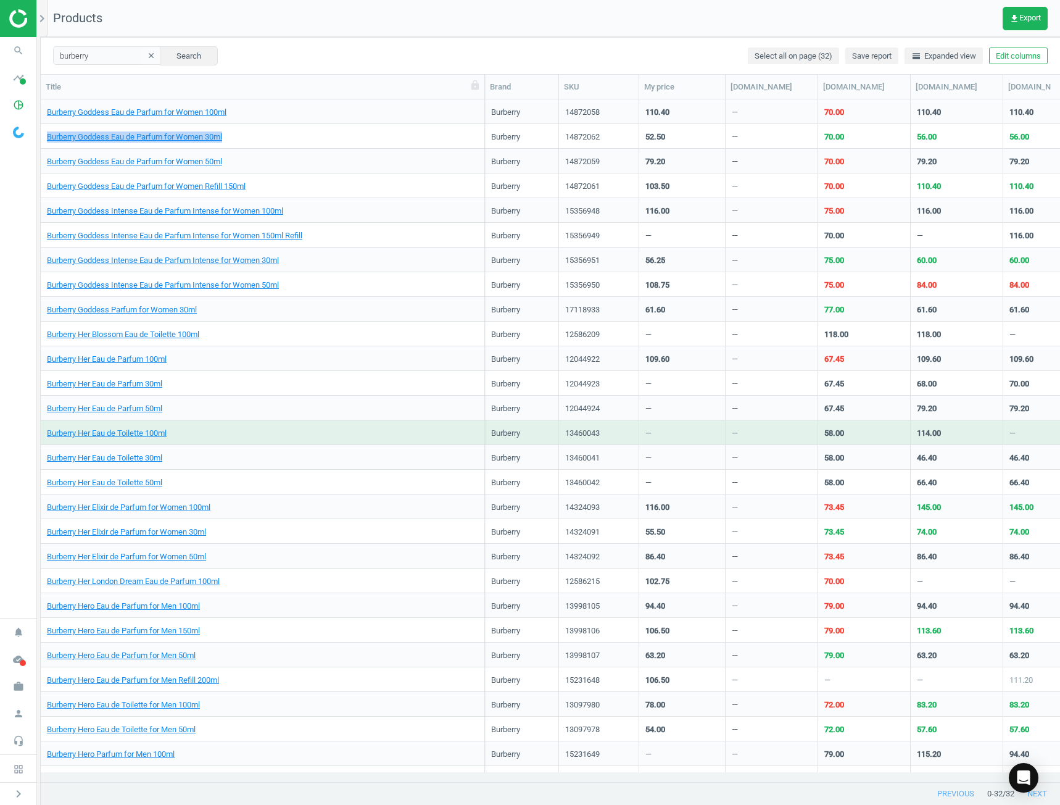
drag, startPoint x: 246, startPoint y: 130, endPoint x: 44, endPoint y: 147, distance: 202.6
click at [44, 147] on div "Burberry Goddess Eau de Parfum for Women 30ml" at bounding box center [263, 136] width 444 height 25
copy link "Burberry Goddess Eau de Parfum for Women 30ml"
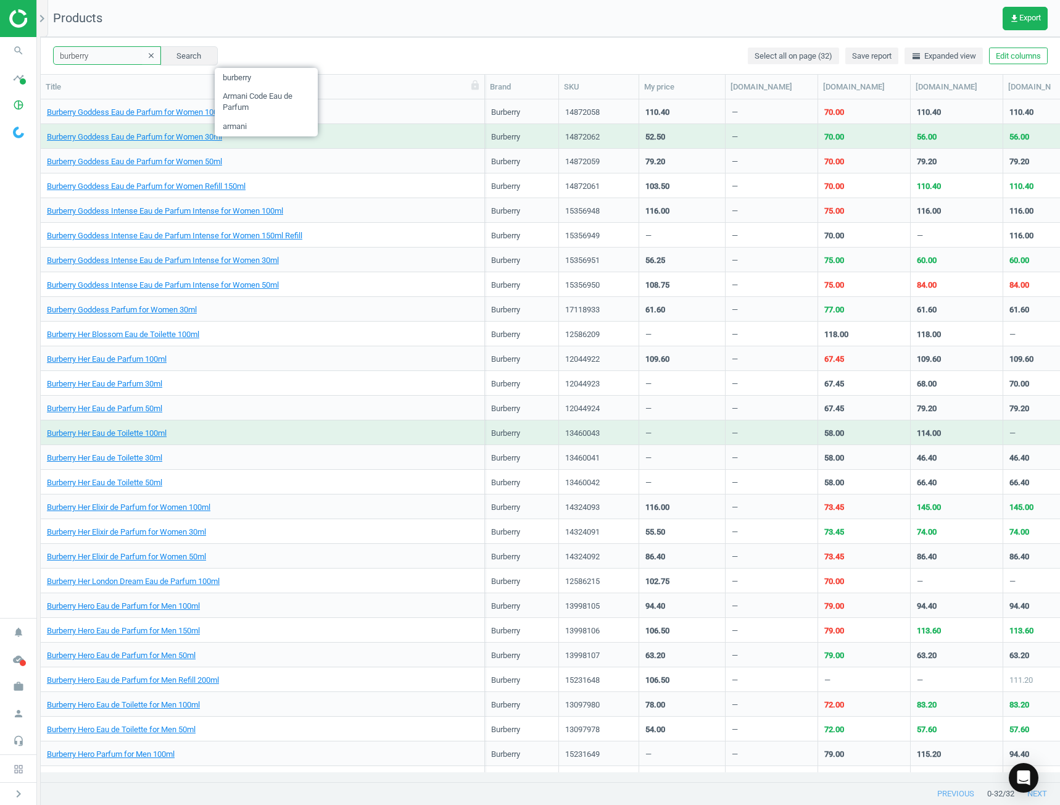
click at [95, 54] on input "burberry" at bounding box center [107, 55] width 108 height 19
paste input "Burberry Goddess Eau de Parfum for Women 30ml"
type input "Burberry Goddess Eau de Parfum for Women"
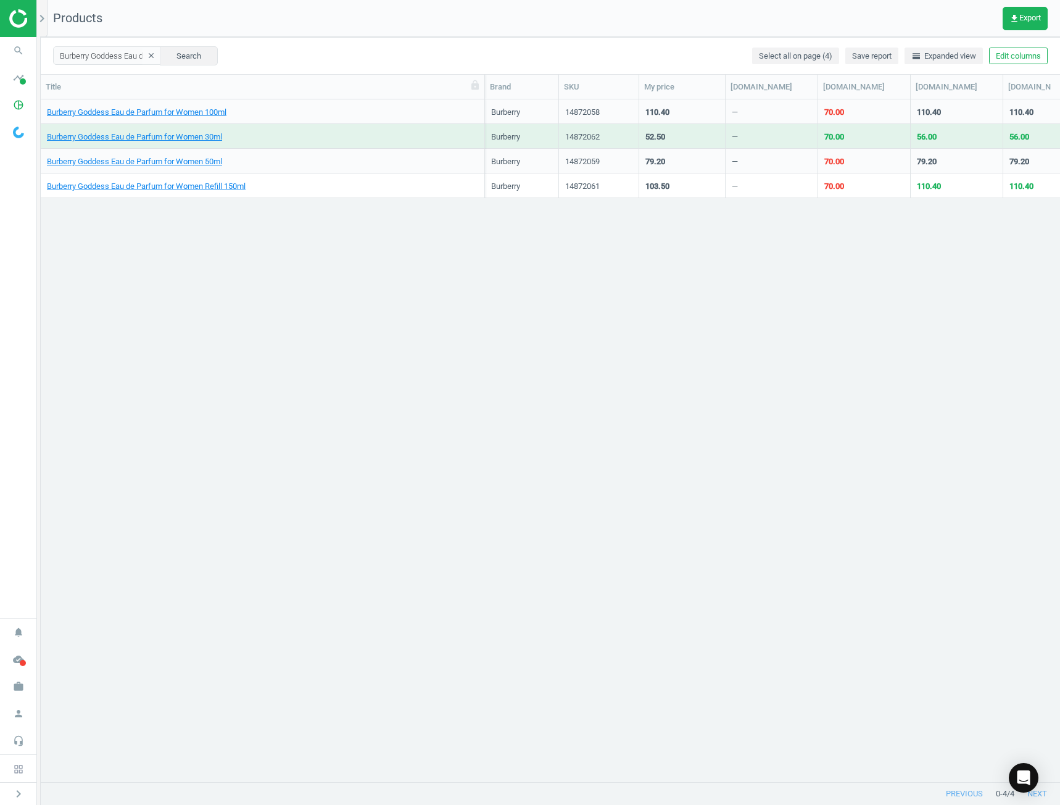
click at [808, 519] on div "Burberry Goddess Eau de Parfum for Women 100ml Burberry 14872058 110.40 — 70.00…" at bounding box center [550, 435] width 1019 height 673
drag, startPoint x: 785, startPoint y: 496, endPoint x: 745, endPoint y: 461, distance: 53.8
click at [786, 496] on div "Burberry Goddess Eau de Parfum for Women 100ml Burberry 14872058 110.40 — 70.00…" at bounding box center [550, 435] width 1019 height 673
